Goal: Communication & Community: Participate in discussion

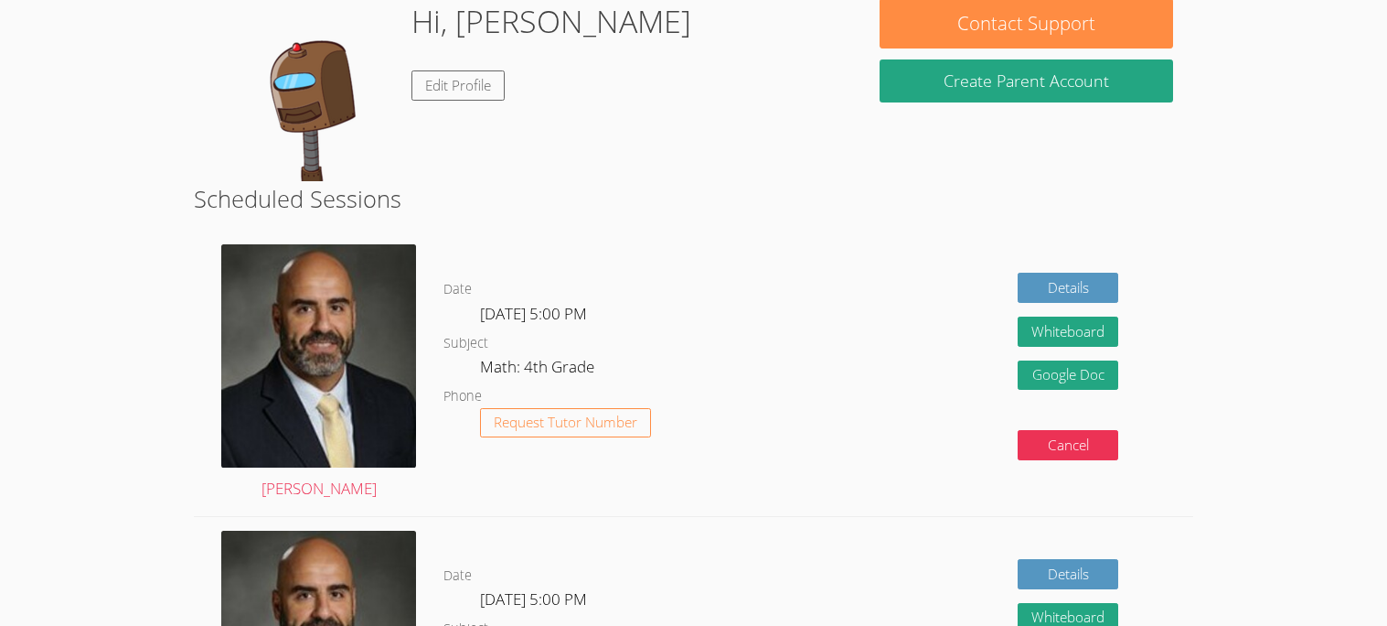
scroll to position [187, 0]
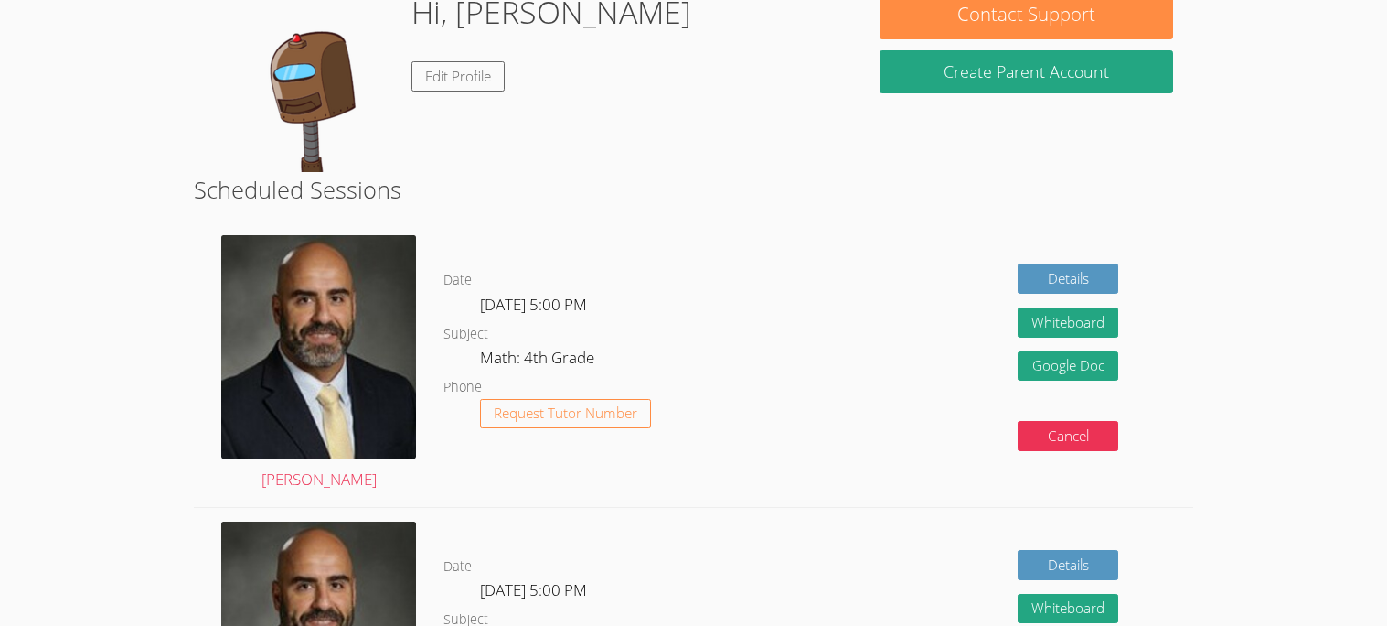
click at [326, 96] on img at bounding box center [305, 80] width 183 height 183
click at [482, 87] on link "Edit Profile" at bounding box center [458, 76] width 93 height 30
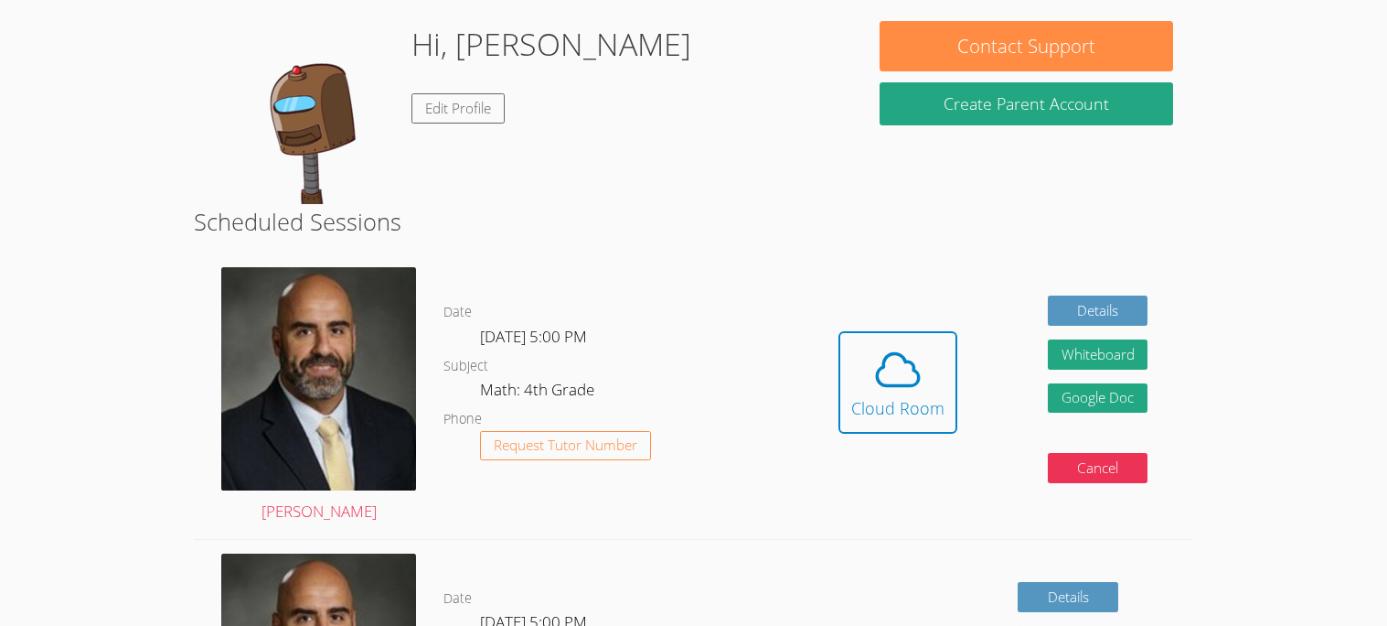
scroll to position [159, 0]
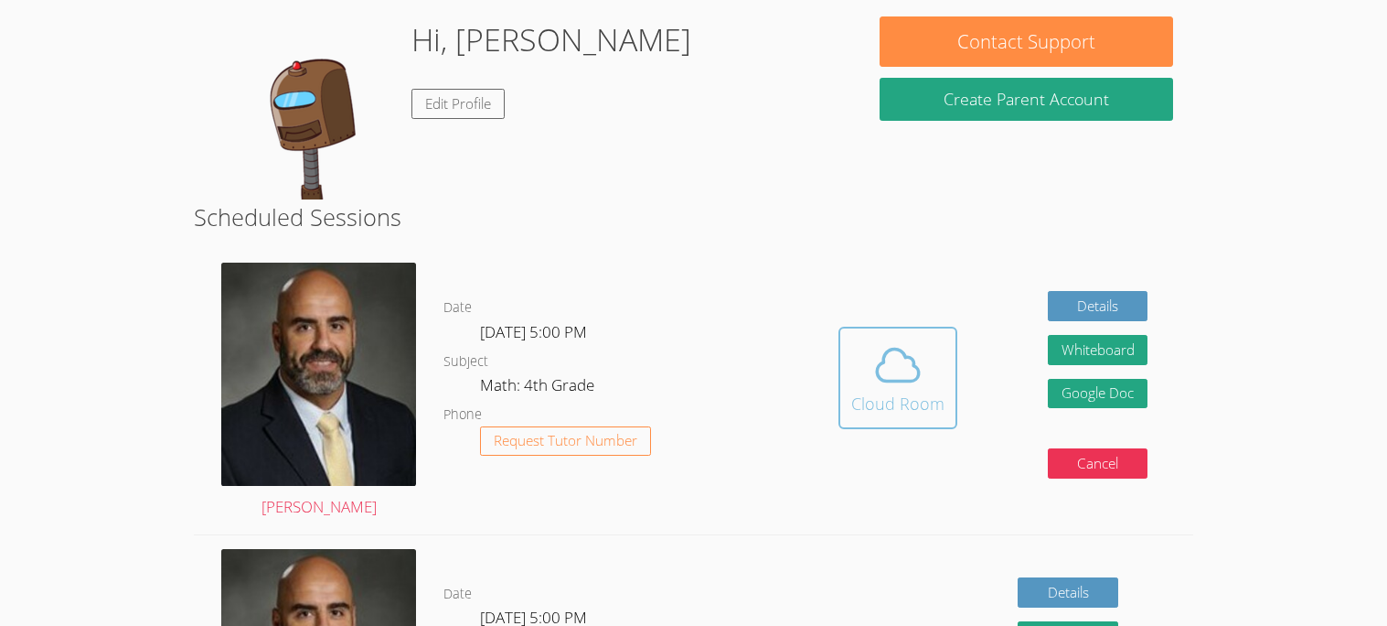
click at [935, 369] on span at bounding box center [897, 364] width 93 height 51
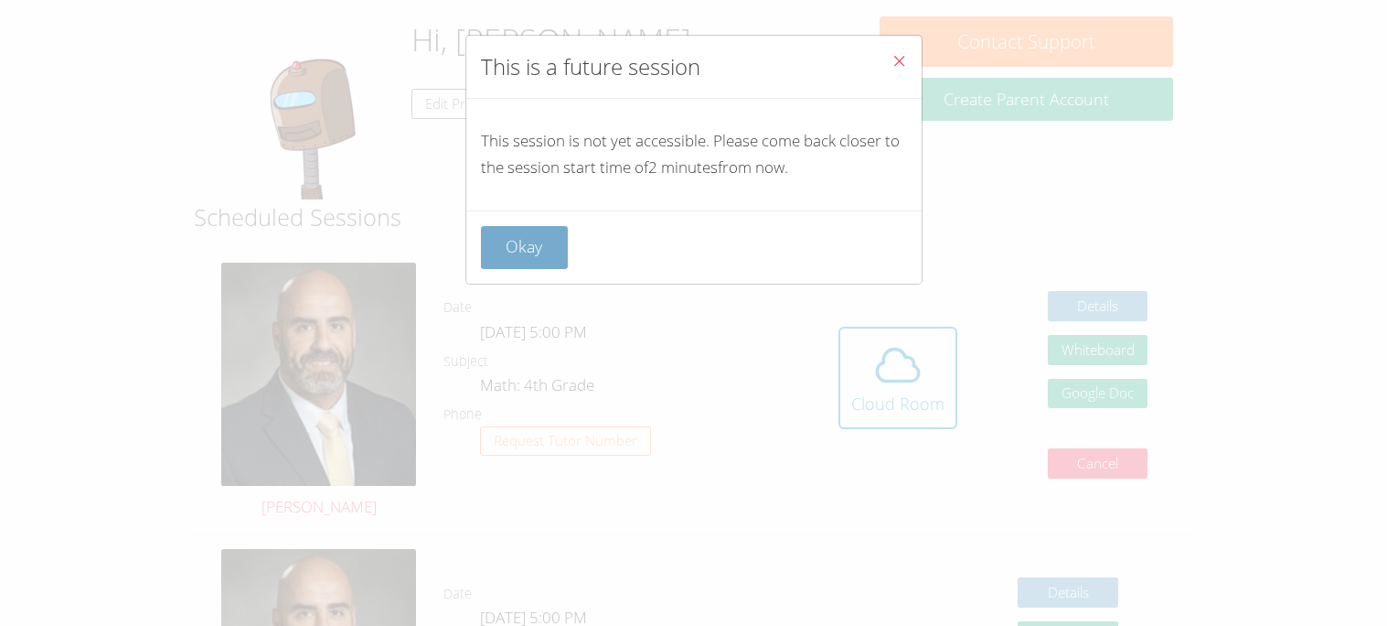
click at [562, 260] on button "Okay" at bounding box center [525, 247] width 88 height 43
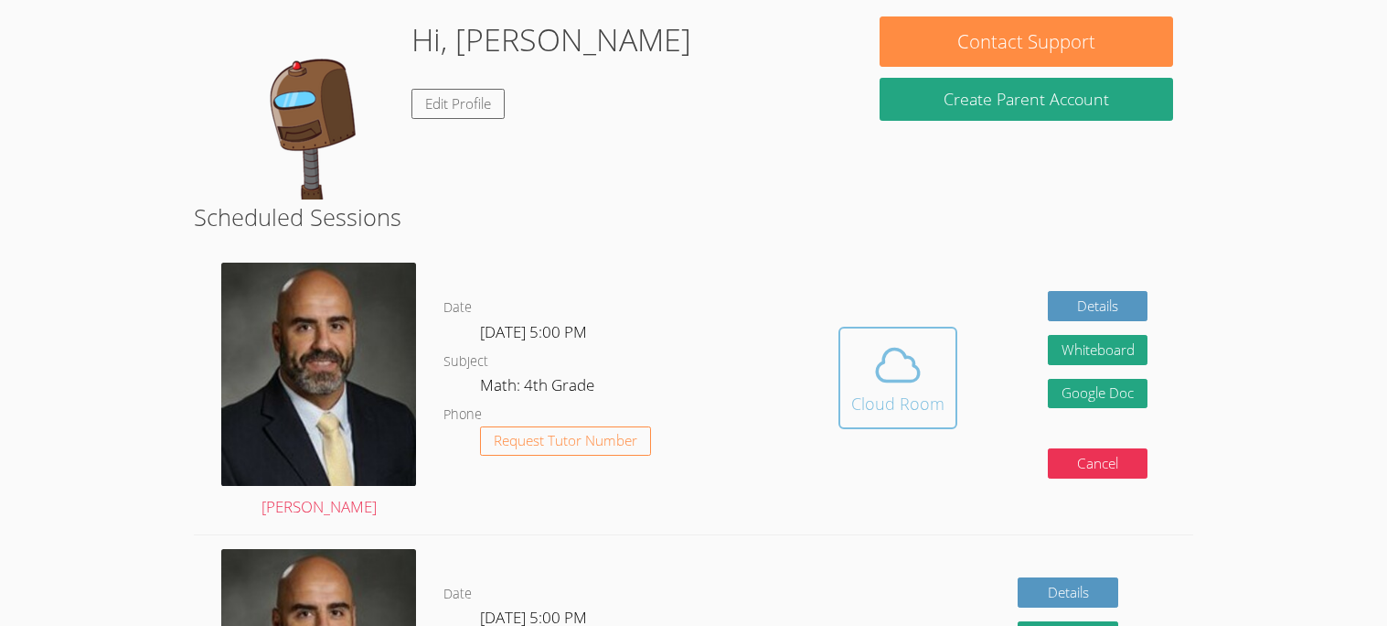
click at [852, 375] on span at bounding box center [897, 364] width 93 height 51
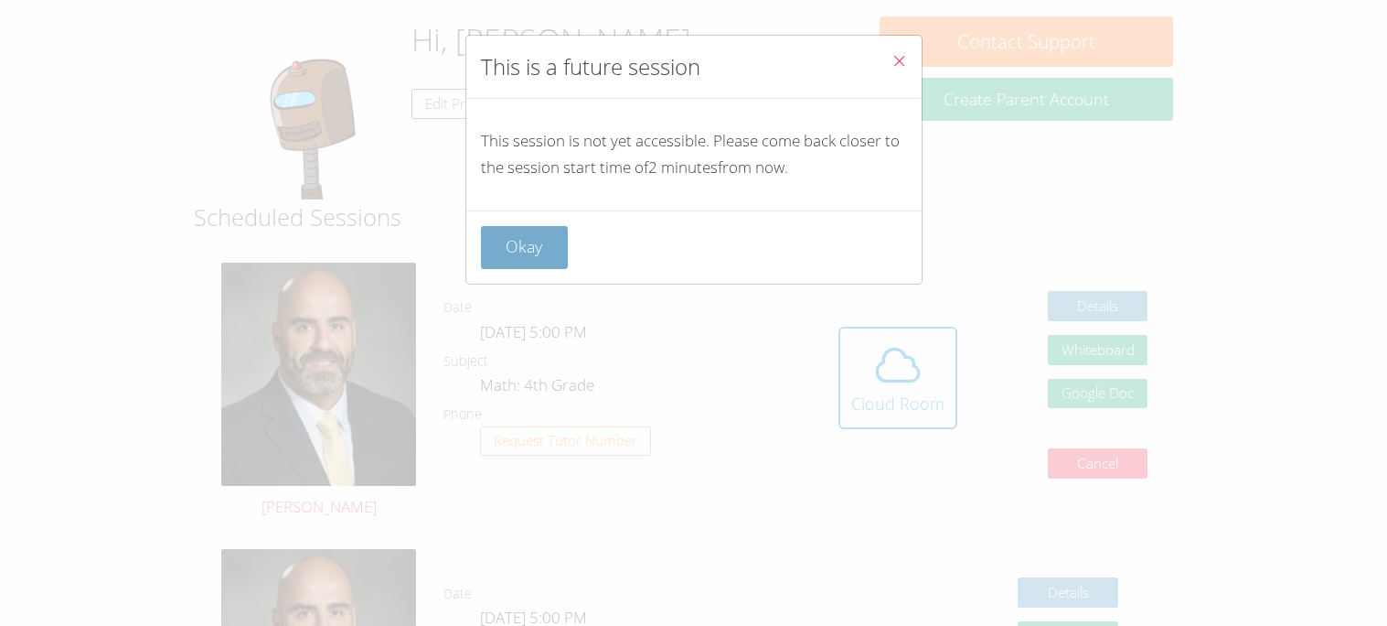
click at [510, 258] on button "Okay" at bounding box center [525, 247] width 88 height 43
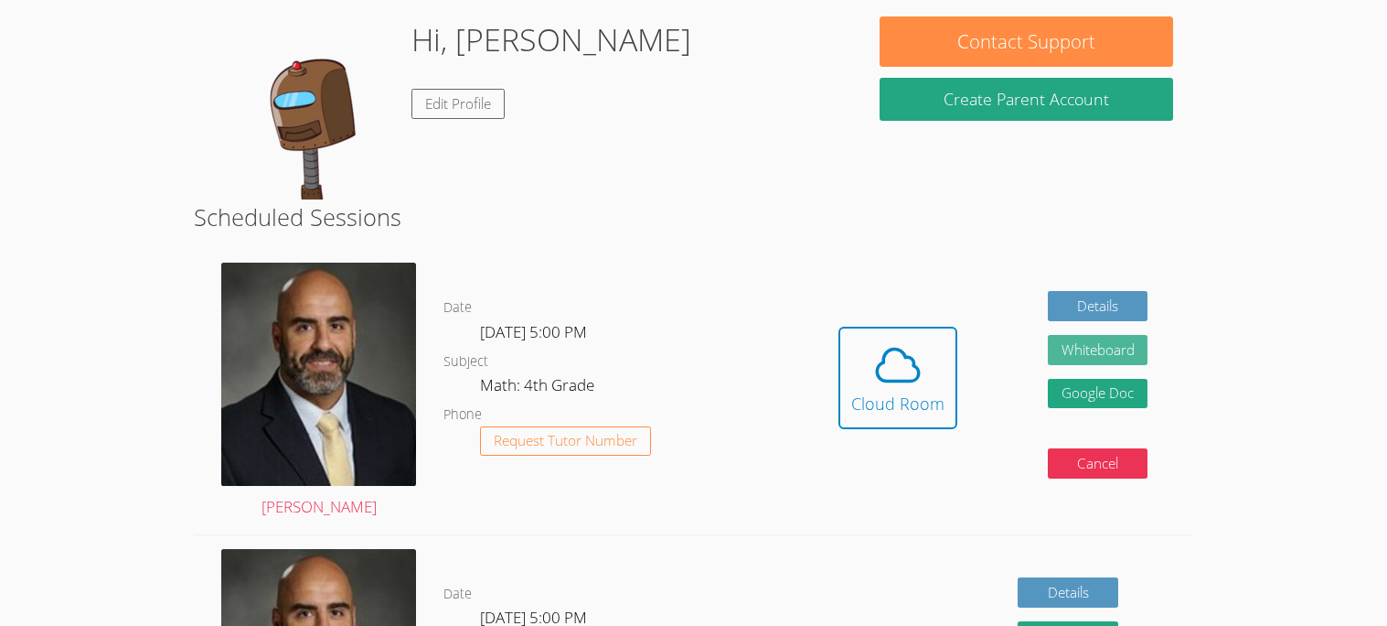
click at [1077, 360] on button "Whiteboard" at bounding box center [1098, 350] width 101 height 30
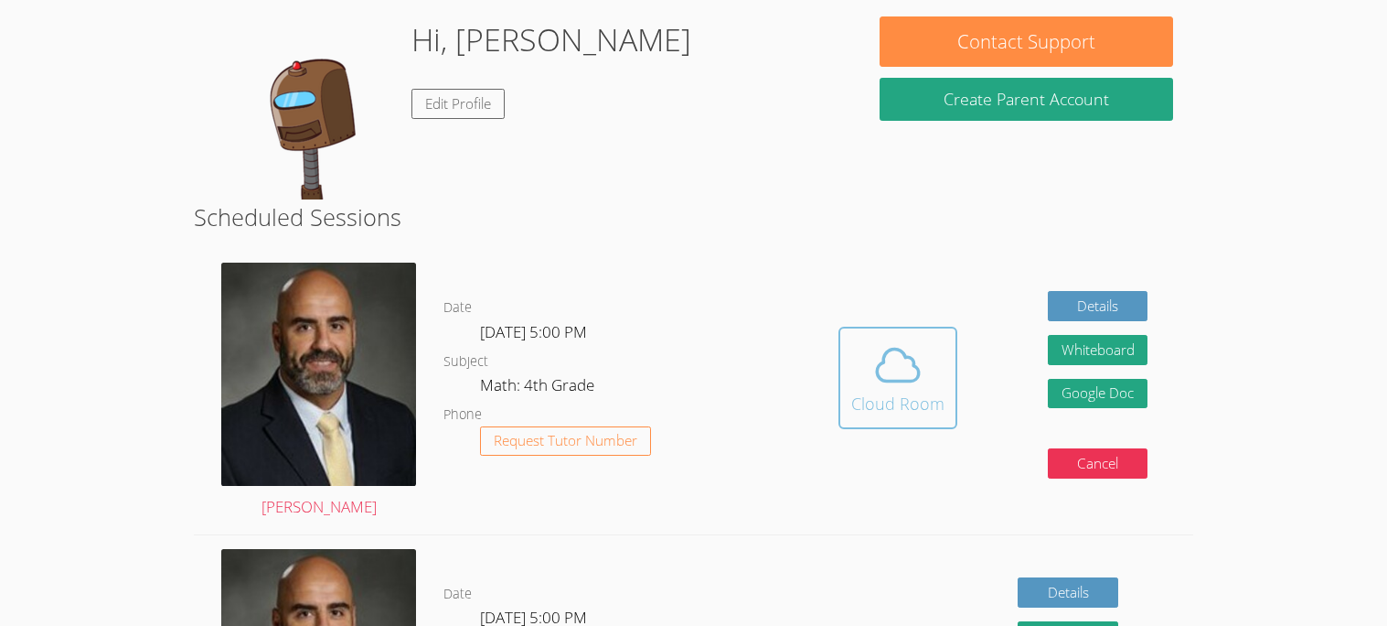
click at [933, 408] on div "Cloud Room" at bounding box center [897, 404] width 93 height 26
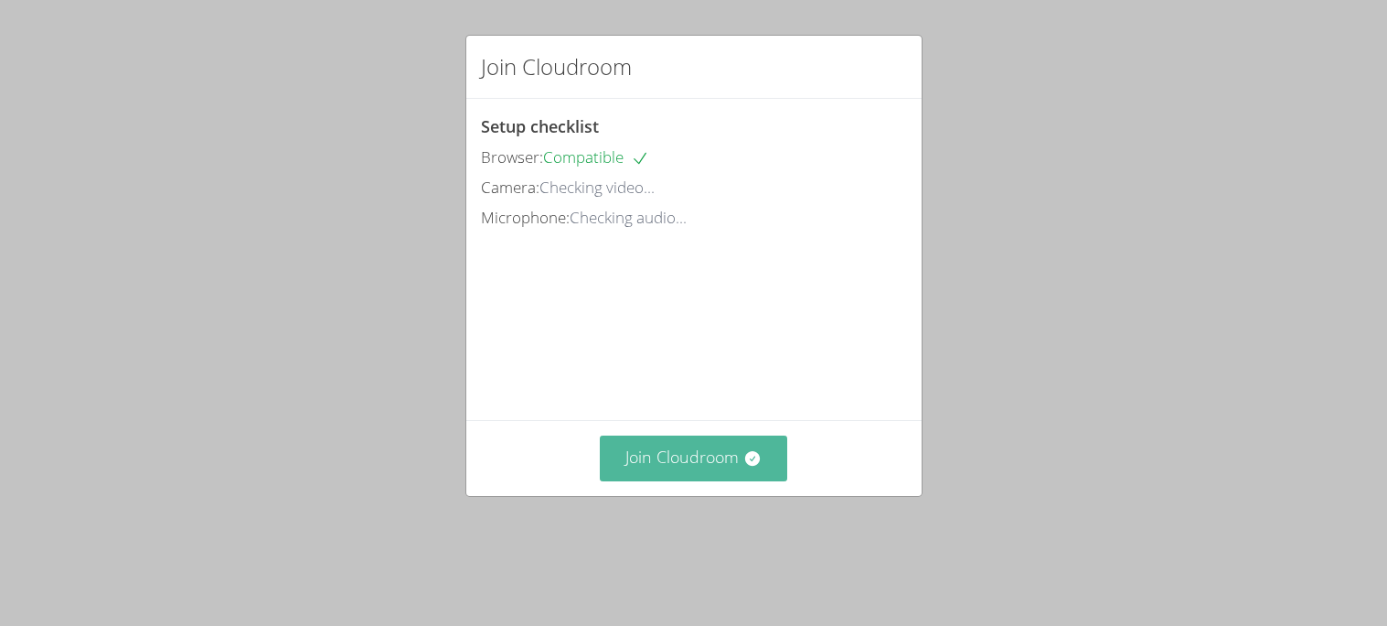
click at [755, 457] on icon at bounding box center [753, 458] width 18 height 18
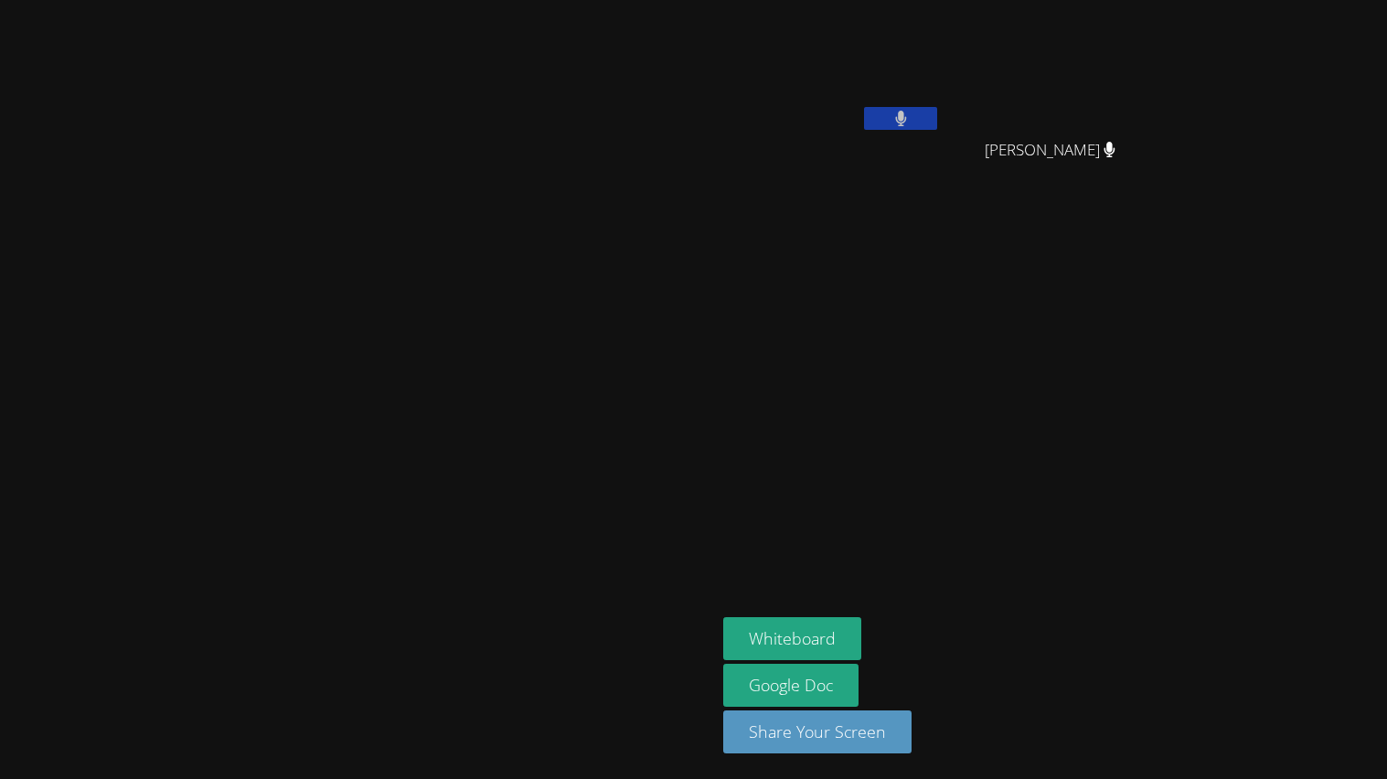
click at [1173, 625] on aside "Leah Corona Joshua Uchegbu Joshua Uchegbu Whiteboard Google Doc Share Your Scre…" at bounding box center [944, 389] width 457 height 779
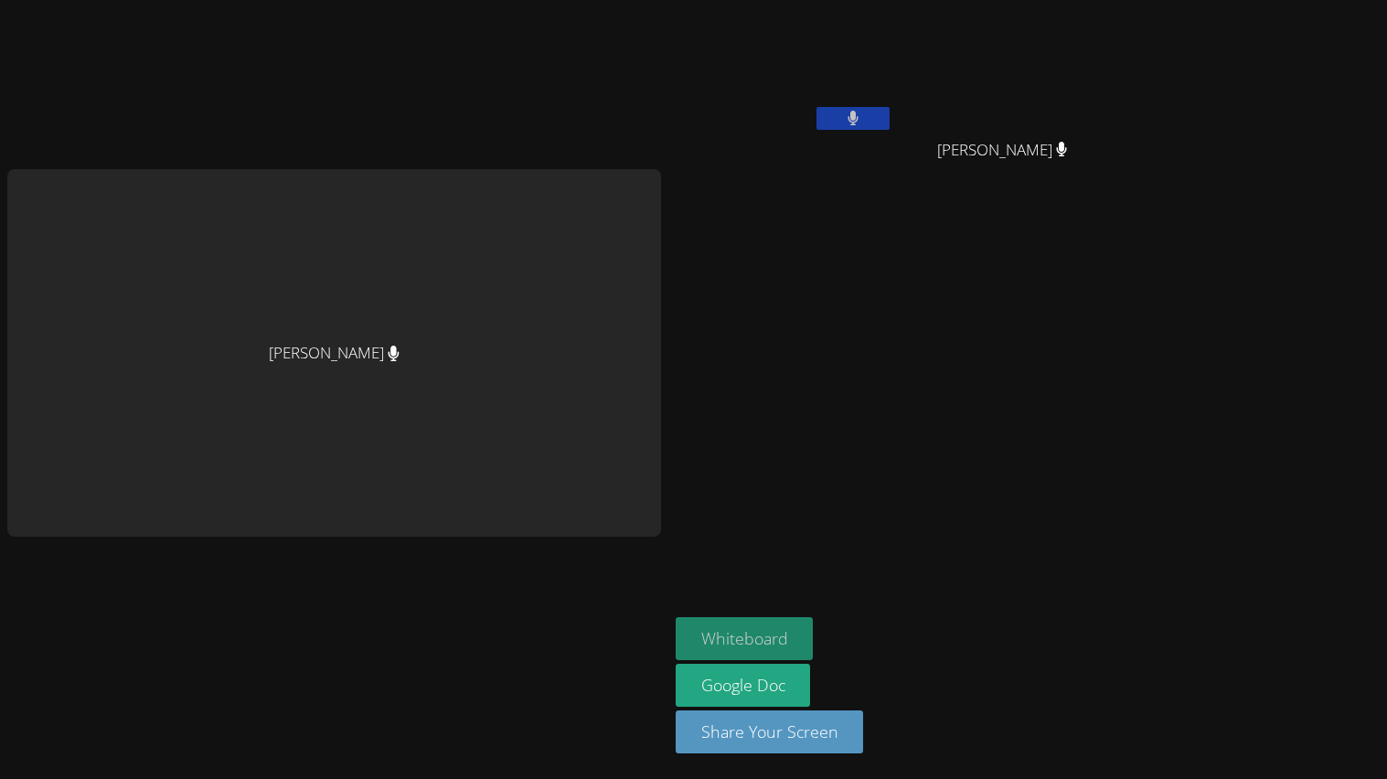
click at [789, 625] on button "Whiteboard" at bounding box center [745, 638] width 138 height 43
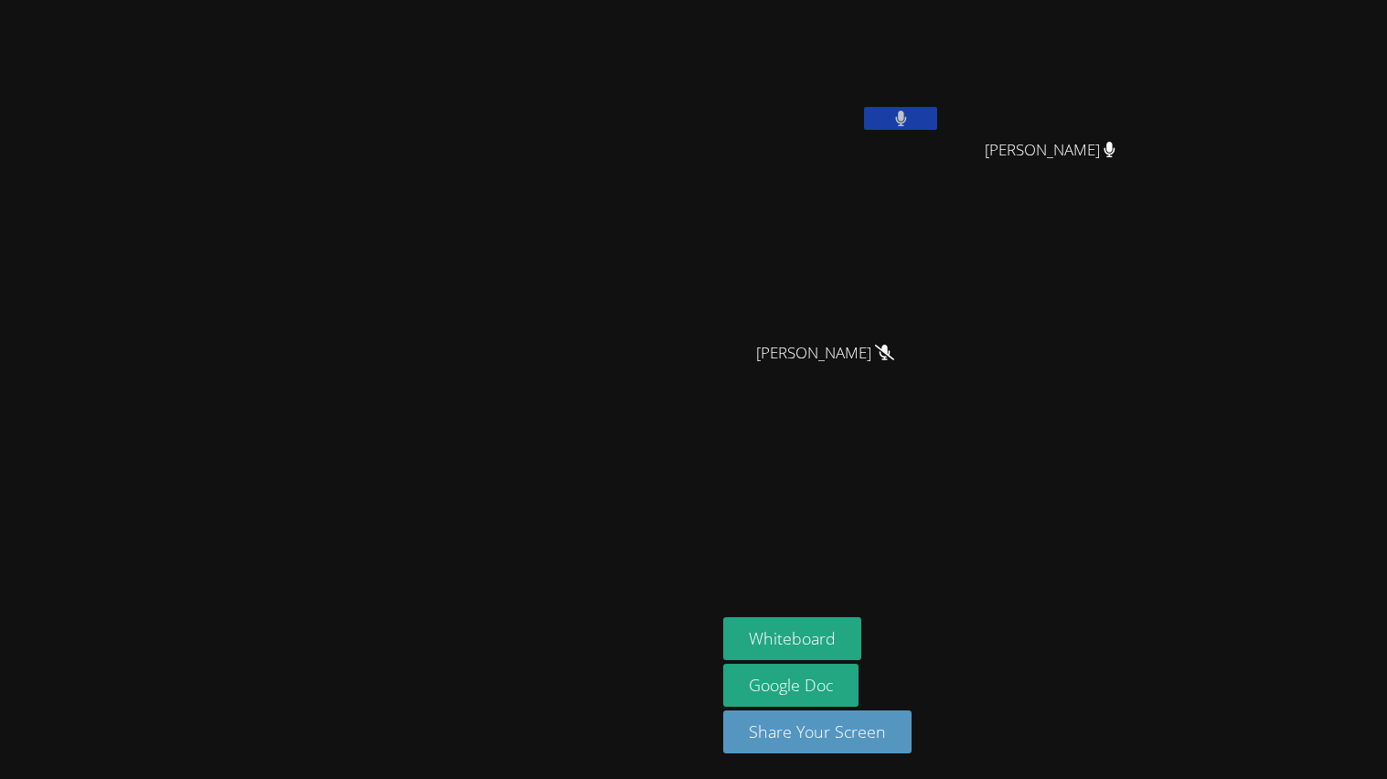
click at [1166, 88] on video at bounding box center [1057, 68] width 218 height 123
click at [1166, 63] on video at bounding box center [1057, 68] width 218 height 123
click at [941, 99] on video at bounding box center [832, 68] width 218 height 123
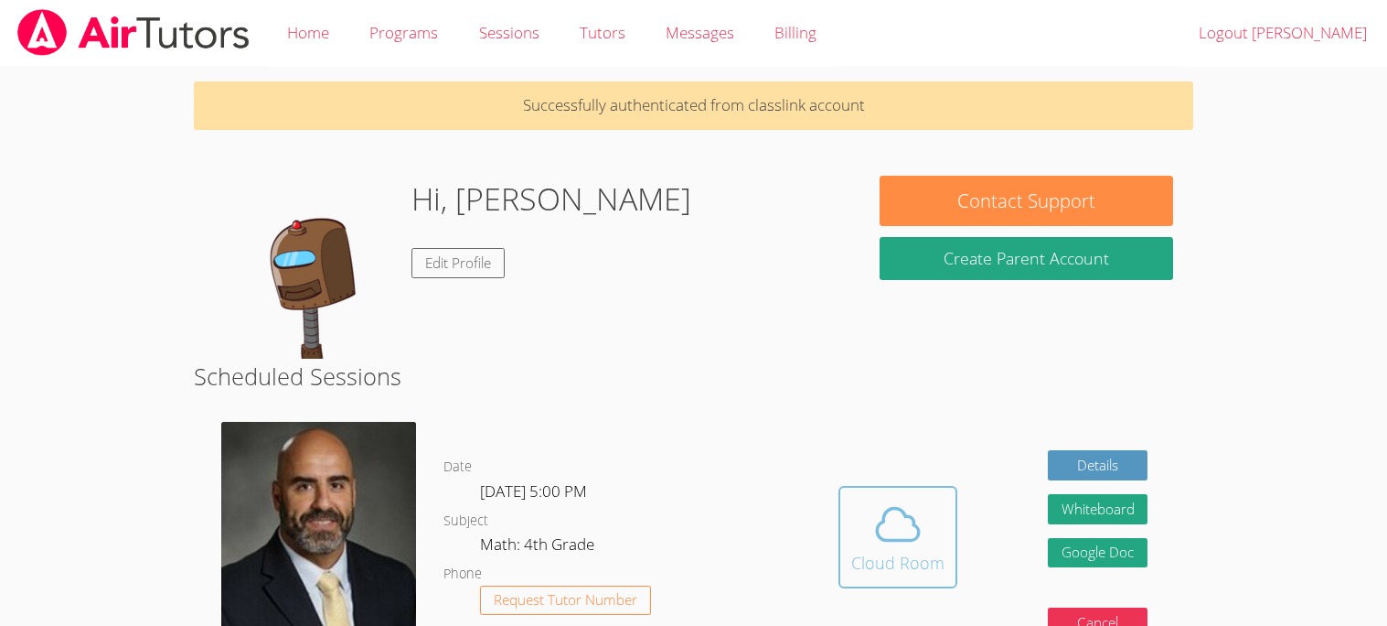
click at [859, 561] on div "Cloud Room" at bounding box center [897, 563] width 93 height 26
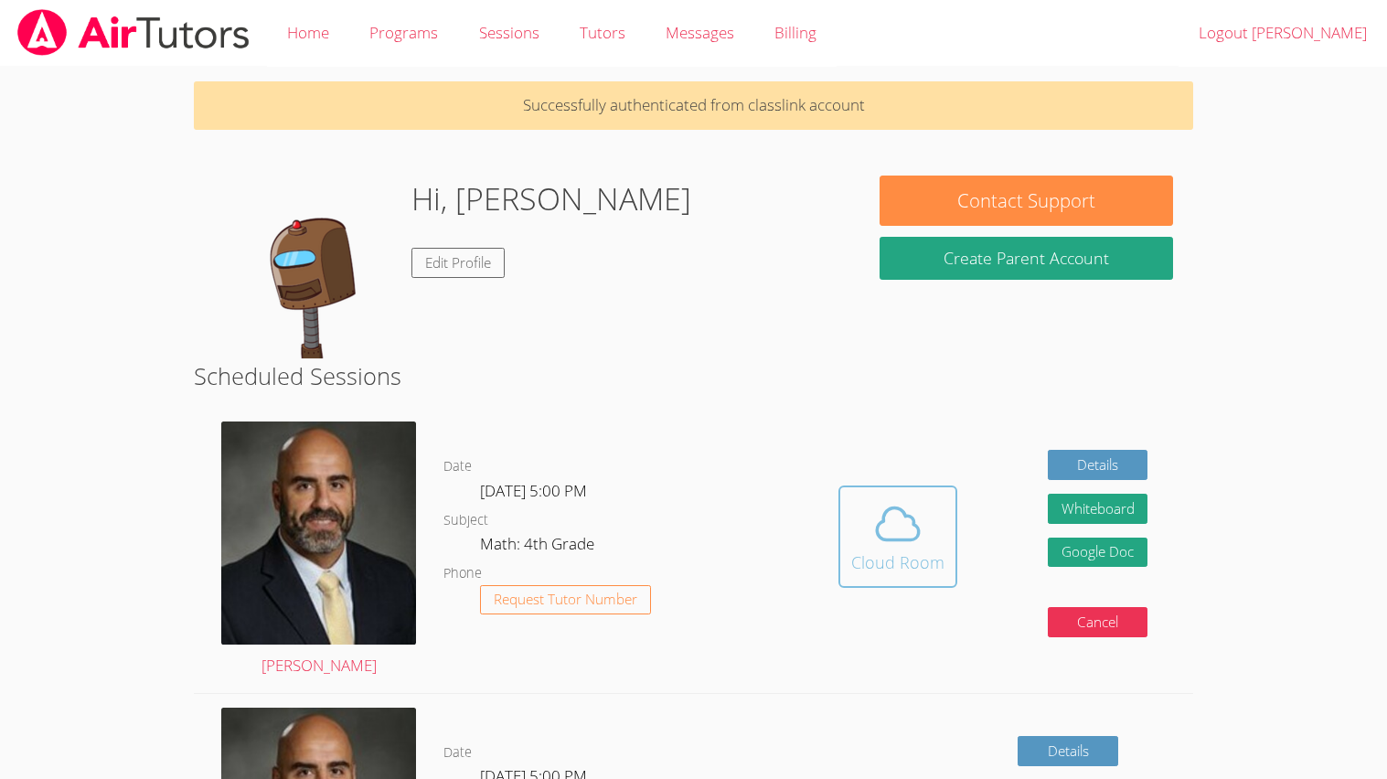
click at [887, 505] on icon at bounding box center [897, 523] width 51 height 51
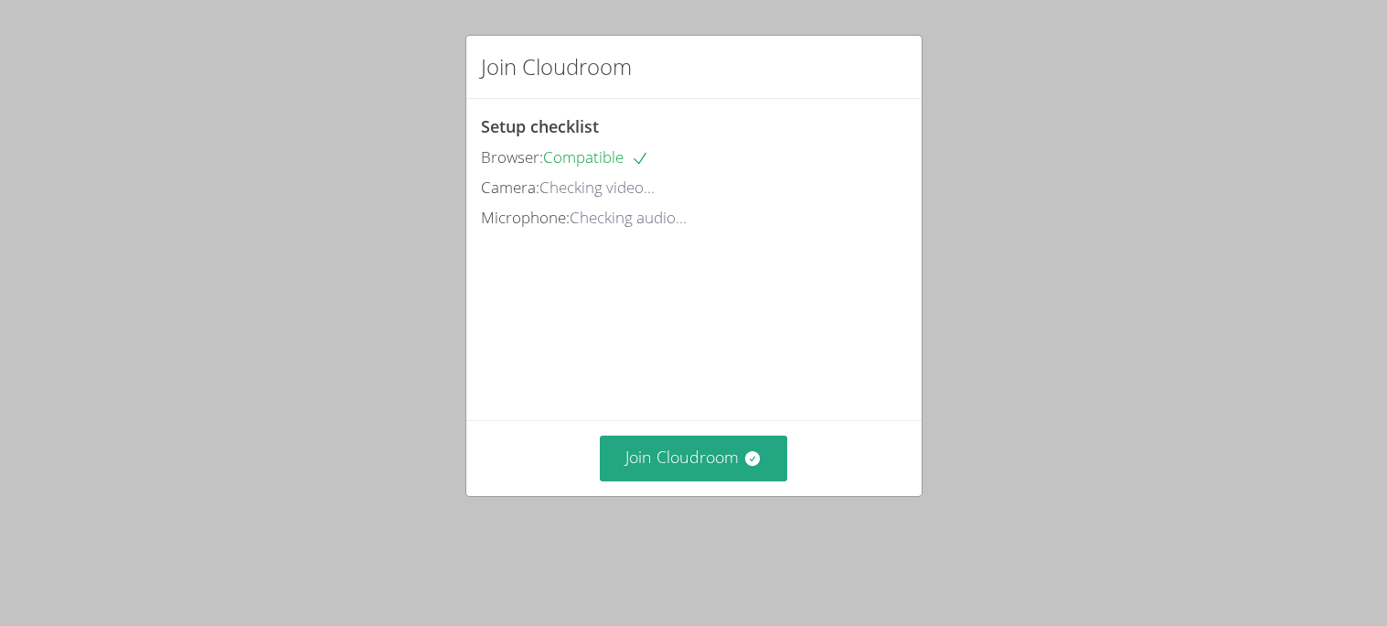
click at [687, 462] on button "Join Cloudroom" at bounding box center [693, 457] width 187 height 45
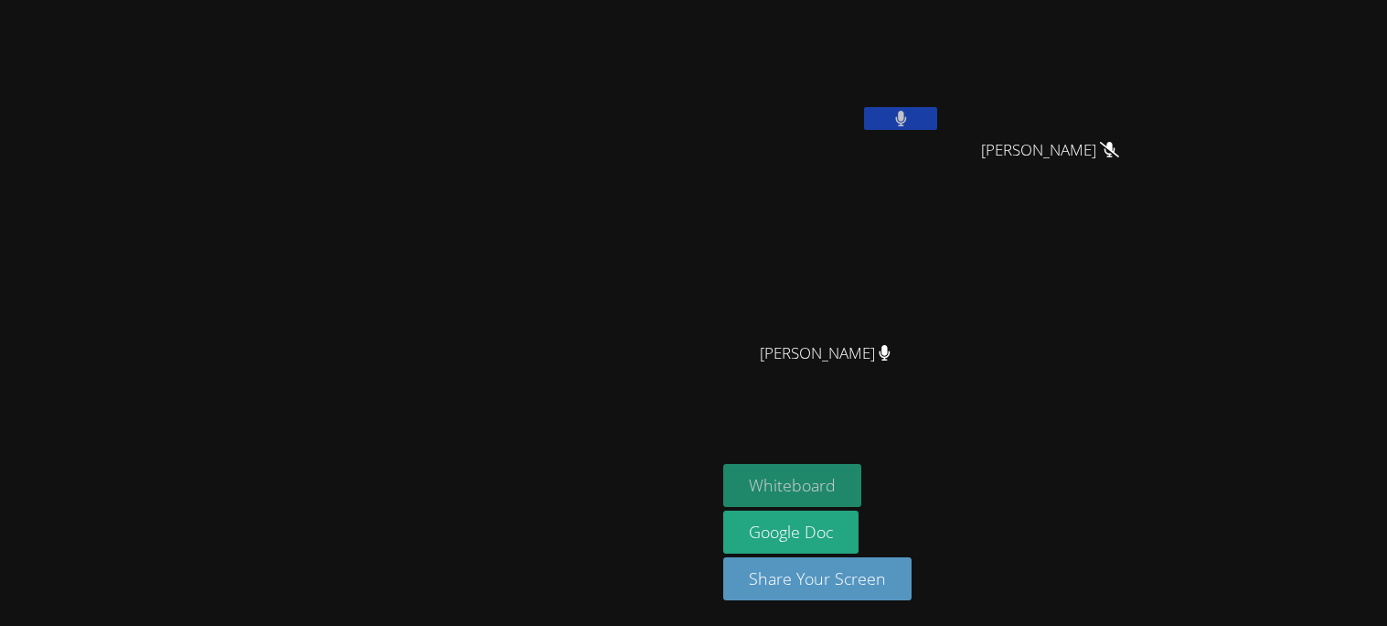
click at [862, 487] on button "Whiteboard" at bounding box center [792, 485] width 138 height 43
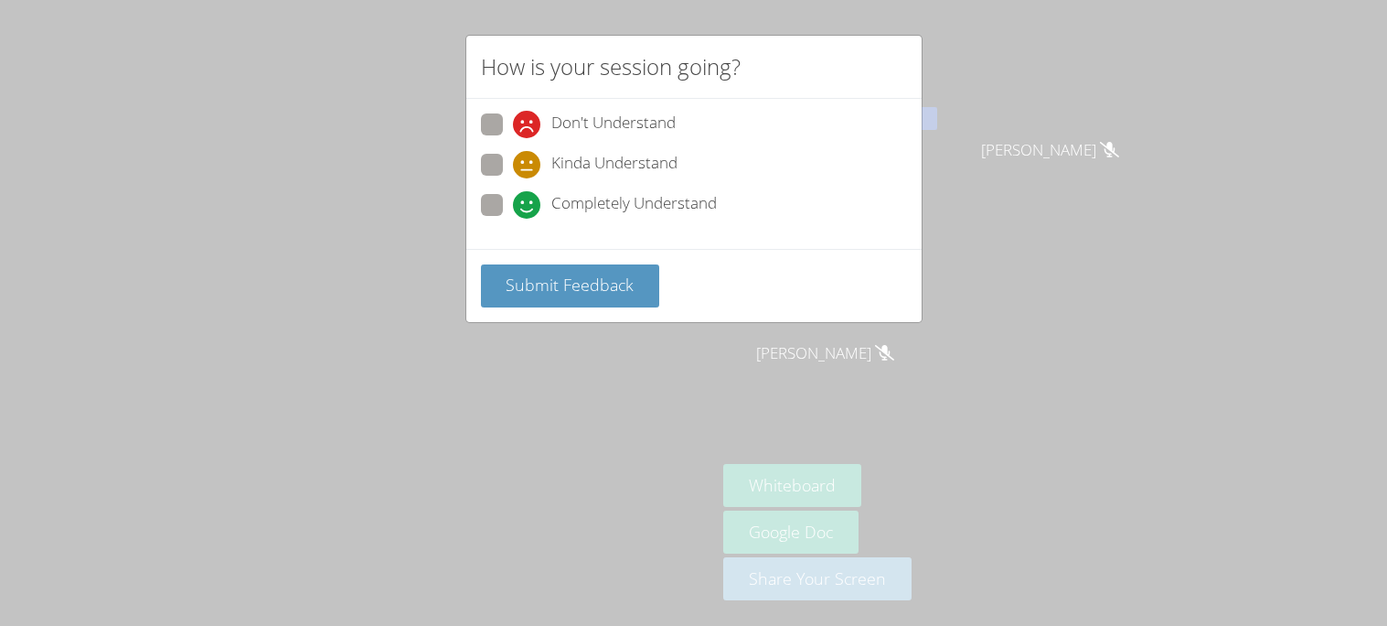
click at [478, 206] on div "Don't Understand Kinda Understand Completely Understand" at bounding box center [693, 174] width 455 height 150
click at [513, 219] on span at bounding box center [513, 219] width 0 height 0
click at [513, 206] on input "Completely Understand" at bounding box center [521, 202] width 16 height 16
radio input "true"
click at [564, 264] on button "Submit Feedback" at bounding box center [570, 285] width 179 height 43
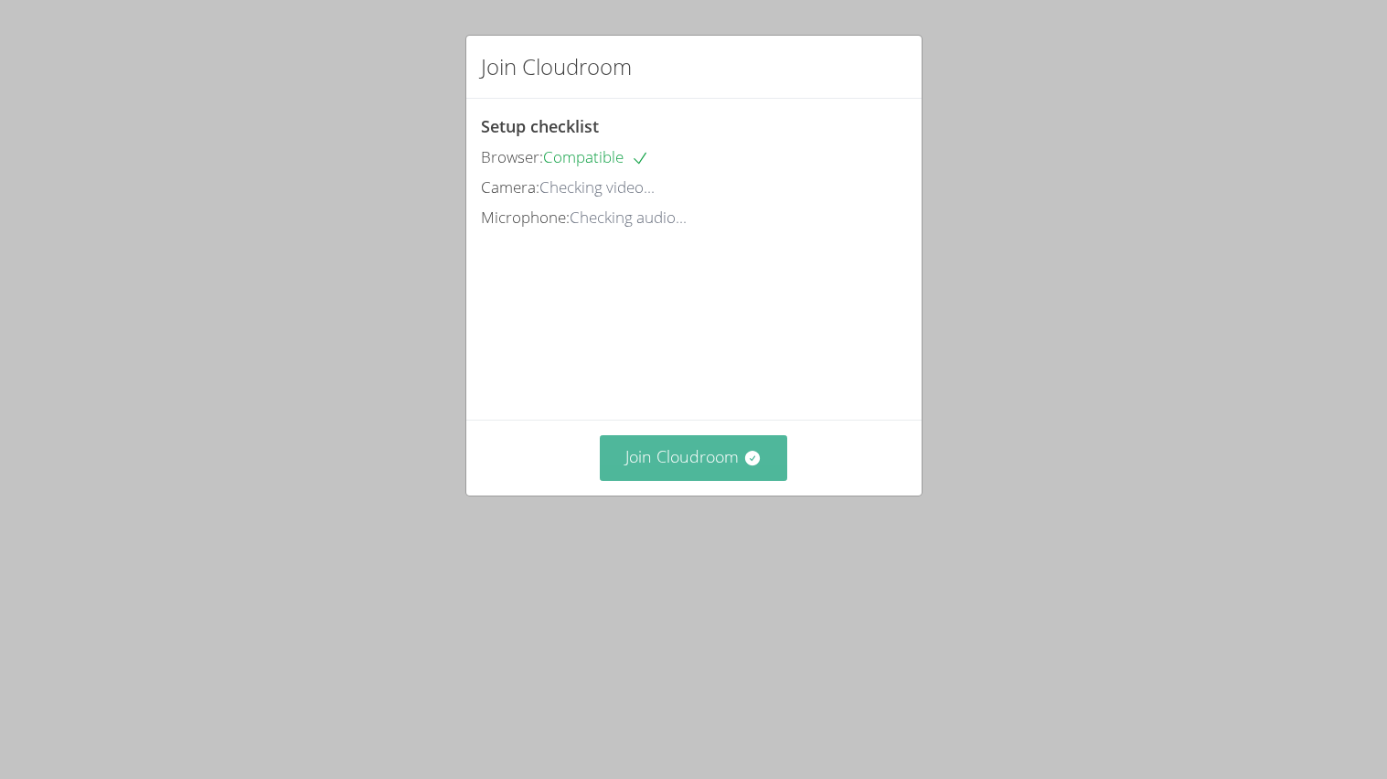
click at [632, 383] on video at bounding box center [618, 314] width 274 height 137
click at [645, 480] on button "Join Cloudroom" at bounding box center [693, 457] width 187 height 45
